Goal: Transaction & Acquisition: Purchase product/service

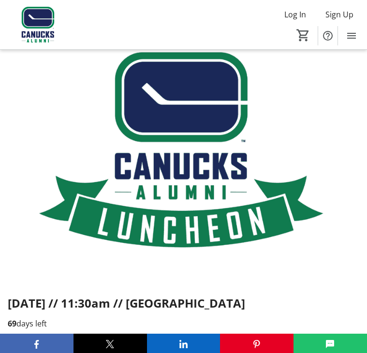
click at [43, 157] on img at bounding box center [183, 152] width 367 height 206
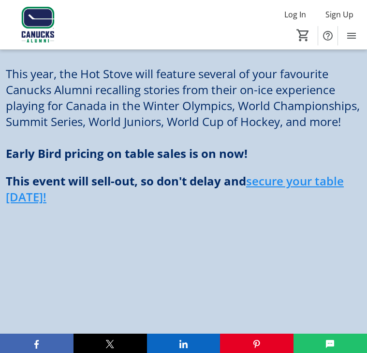
scroll to position [810, 0]
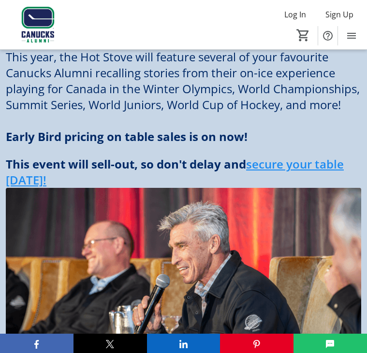
click at [31, 129] on p at bounding box center [183, 121] width 355 height 16
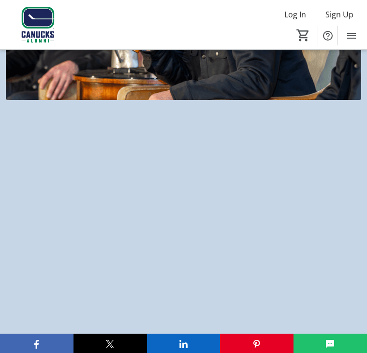
scroll to position [1099, 0]
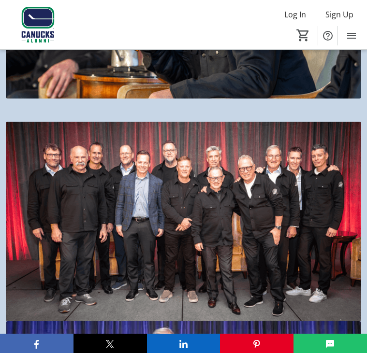
click at [24, 120] on div at bounding box center [183, 321] width 367 height 423
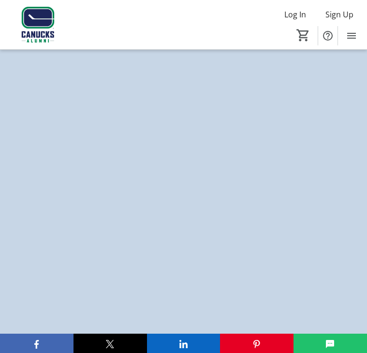
scroll to position [1622, 0]
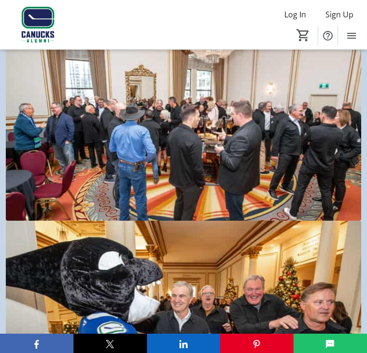
drag, startPoint x: 24, startPoint y: 120, endPoint x: 28, endPoint y: 128, distance: 8.5
click at [28, 128] on img at bounding box center [183, 121] width 355 height 200
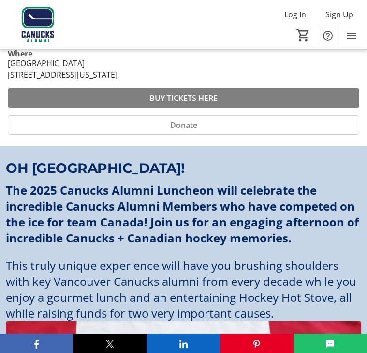
scroll to position [194, 0]
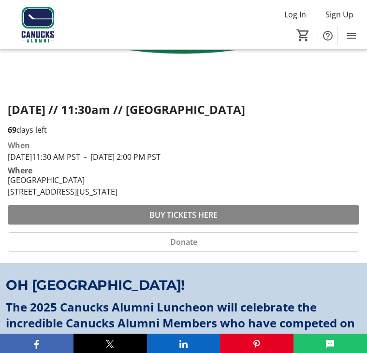
click at [44, 219] on span at bounding box center [183, 214] width 351 height 23
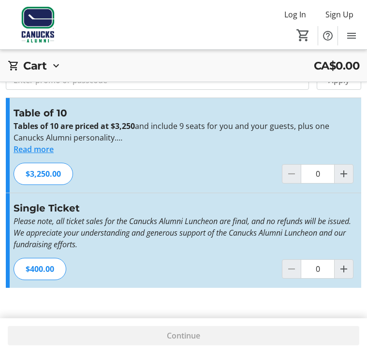
scroll to position [35, 0]
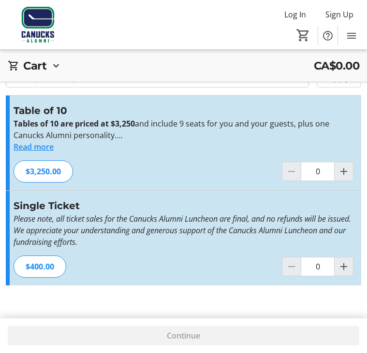
click at [126, 295] on div "Promo or Passcode Apply Table of 10 Tables of 10 are priced at $3,250 and inclu…" at bounding box center [183, 176] width 355 height 243
